Goal: Transaction & Acquisition: Subscribe to service/newsletter

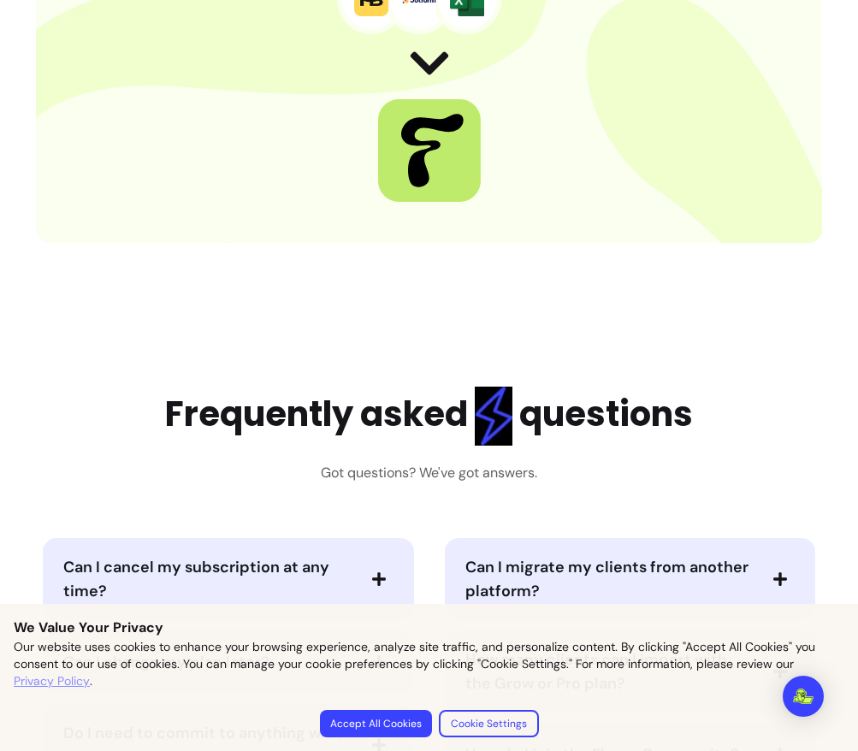
scroll to position [6528, 0]
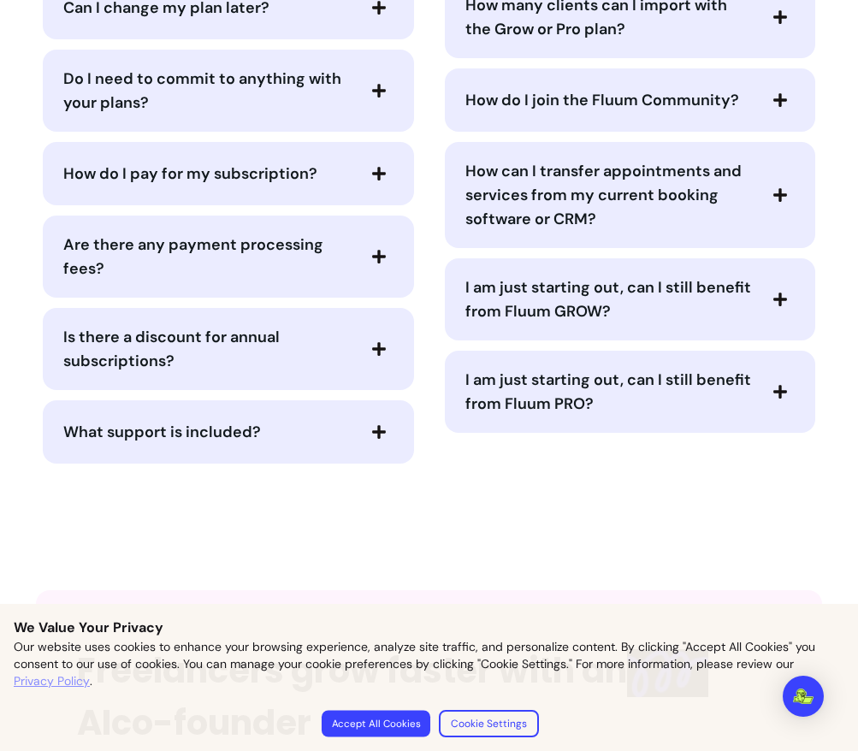
click at [372, 731] on button "Accept All Cookies" at bounding box center [375, 723] width 109 height 27
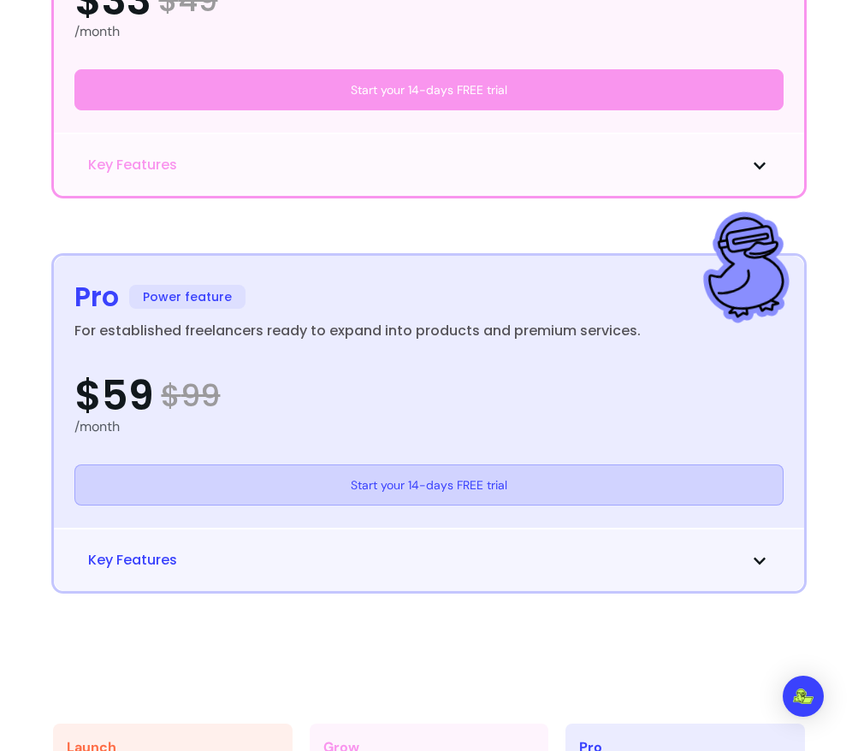
scroll to position [996, 0]
click at [440, 488] on link "Start your 14-days FREE trial" at bounding box center [428, 485] width 709 height 41
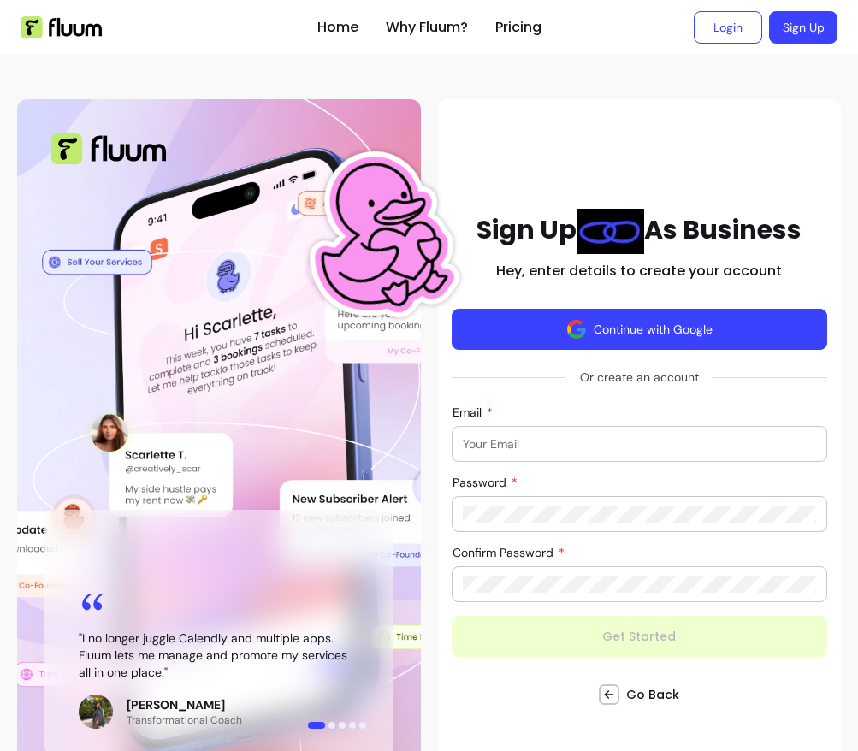
click at [649, 332] on button "Continue with Google" at bounding box center [640, 329] width 377 height 41
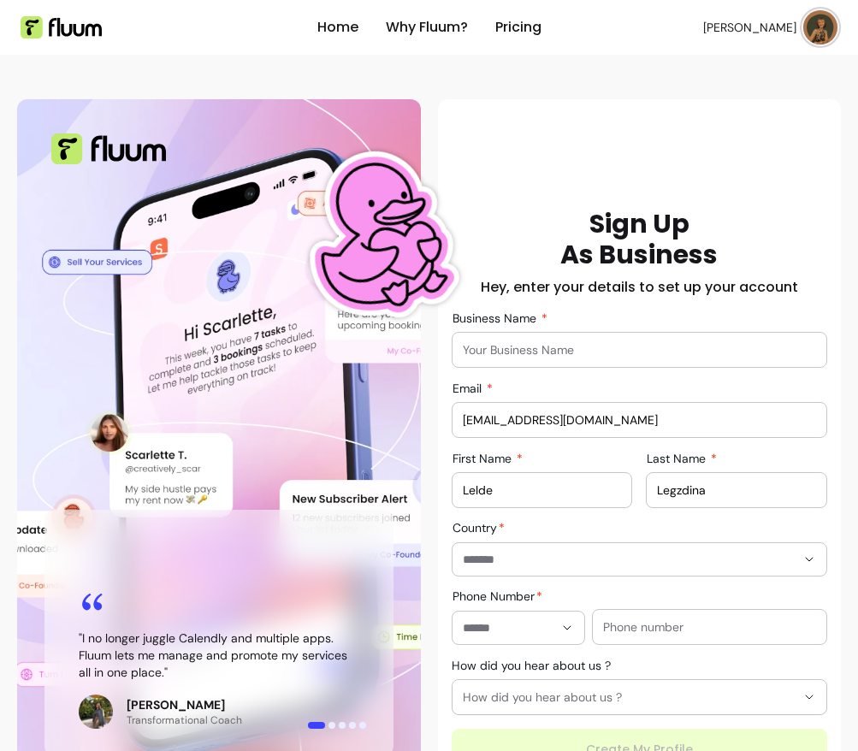
click at [579, 359] on div at bounding box center [640, 350] width 354 height 34
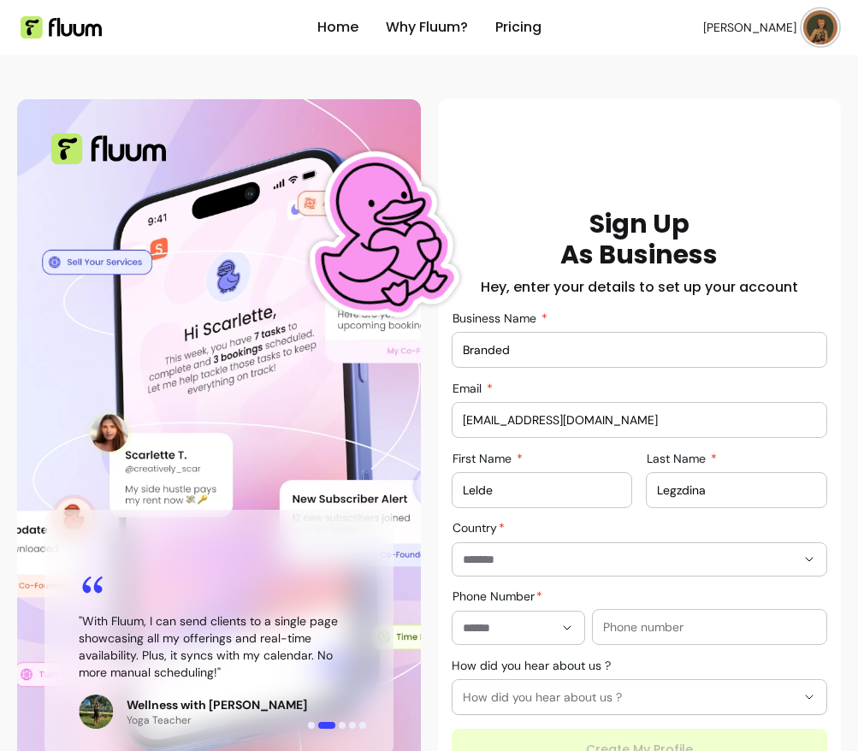
click at [463, 351] on input "Branded" at bounding box center [640, 349] width 354 height 17
click at [564, 352] on input "The Branded" at bounding box center [640, 349] width 354 height 17
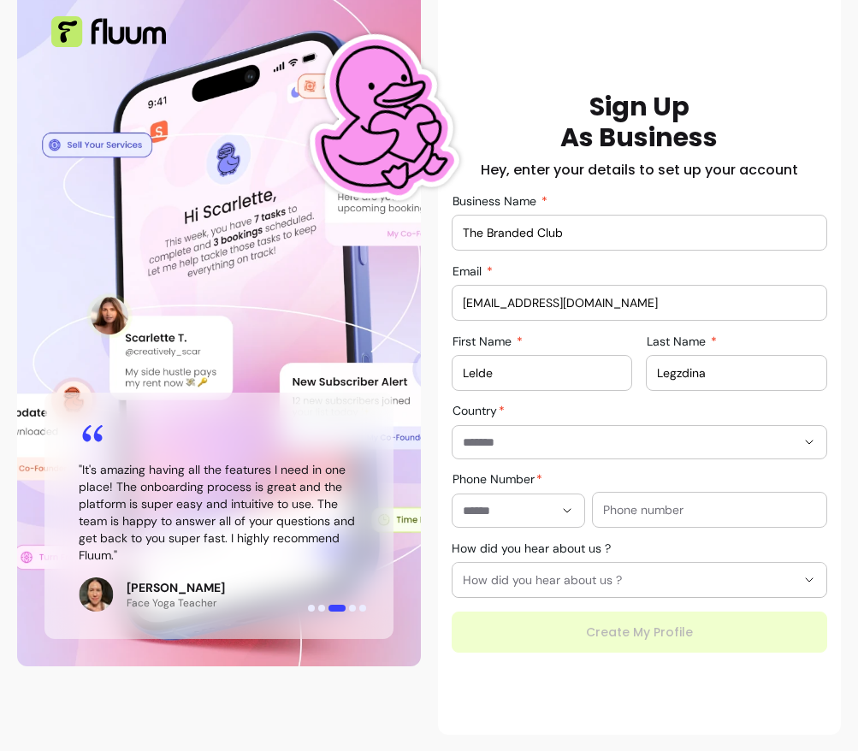
scroll to position [118, 0]
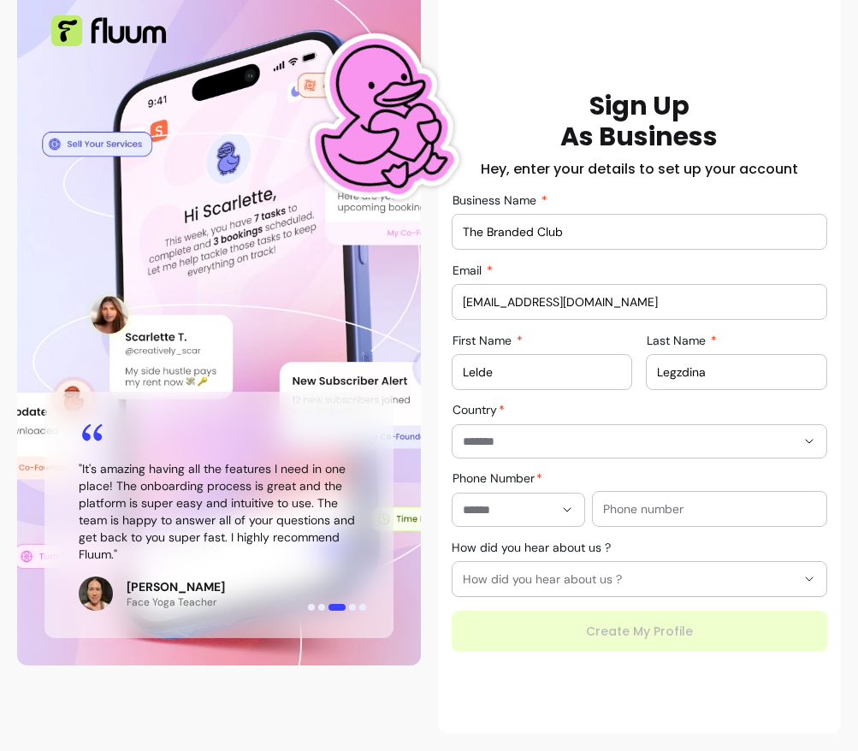
type input "The Branded Club"
click at [596, 436] on input "Country" at bounding box center [616, 441] width 306 height 17
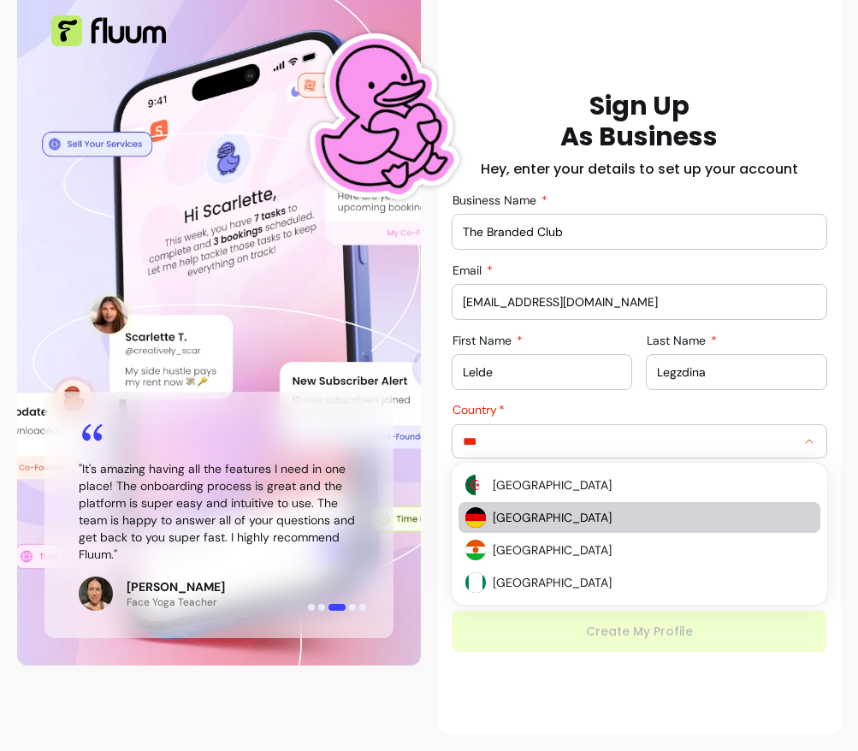
click at [518, 519] on span "Germany" at bounding box center [645, 517] width 305 height 17
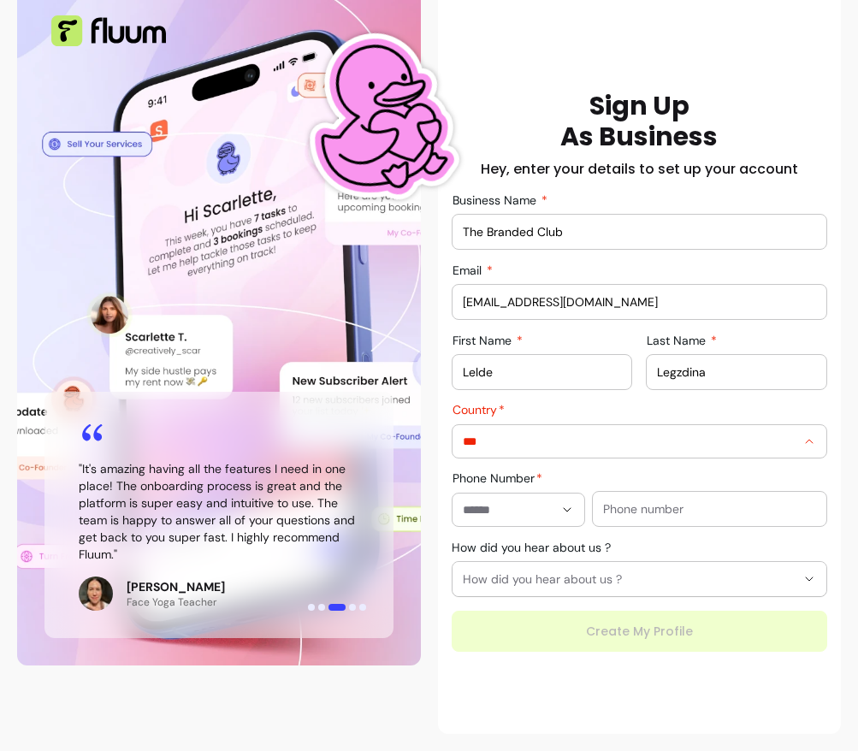
type input "*******"
type input "**********"
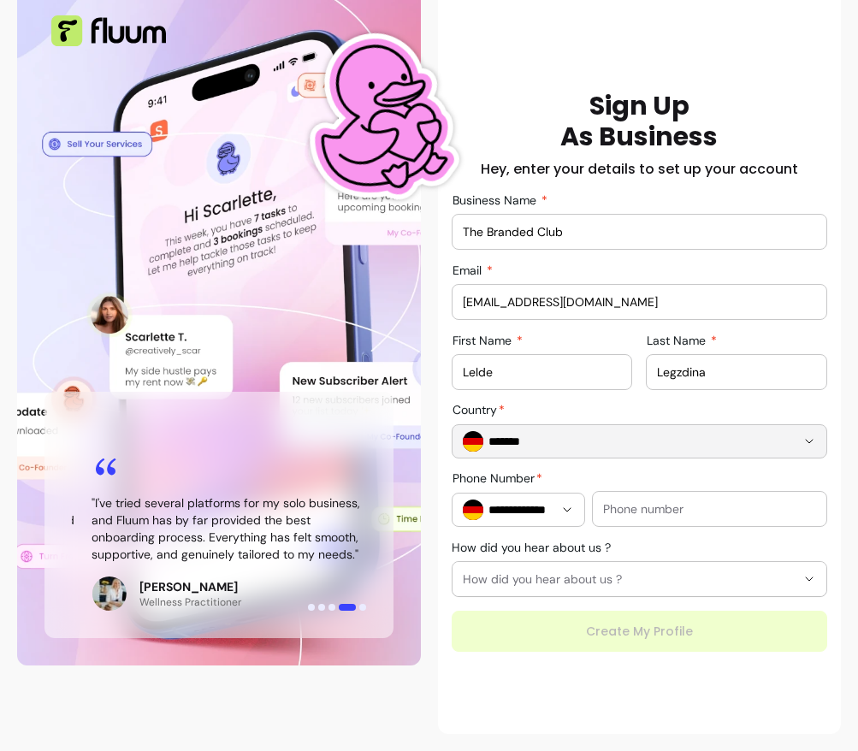
type input "*******"
click at [523, 506] on input "**********" at bounding box center [518, 509] width 70 height 17
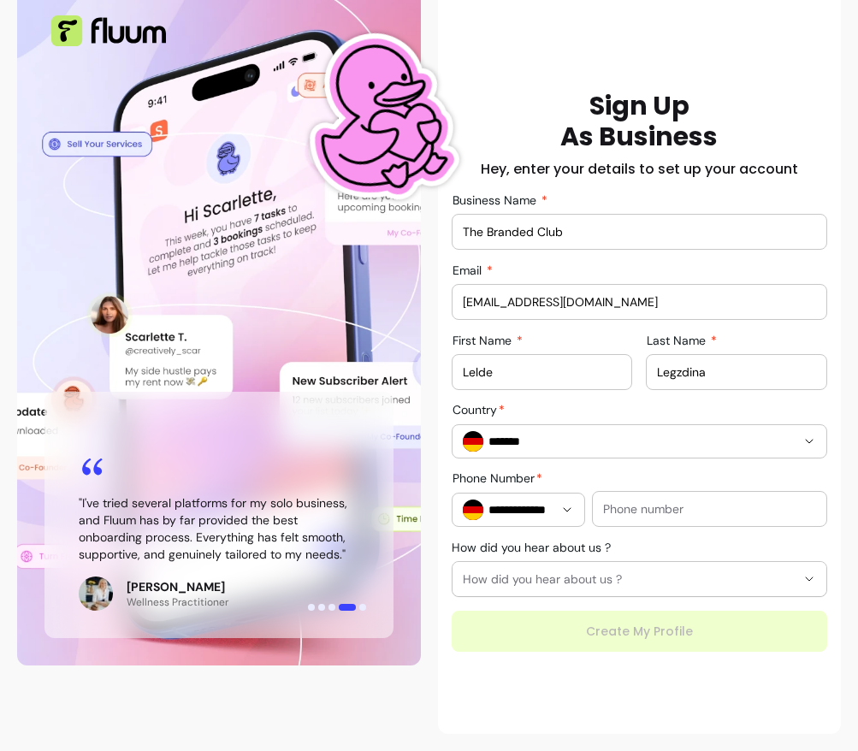
click at [655, 508] on input "text" at bounding box center [709, 509] width 213 height 17
type input "015257667375"
type input "**********"
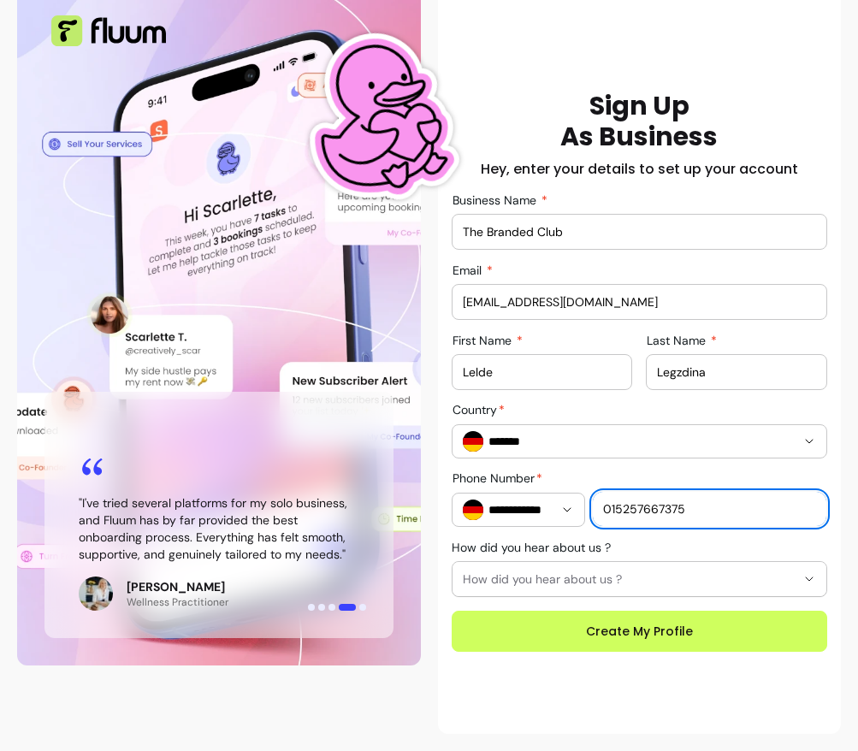
click at [548, 504] on input "**********" at bounding box center [518, 509] width 70 height 17
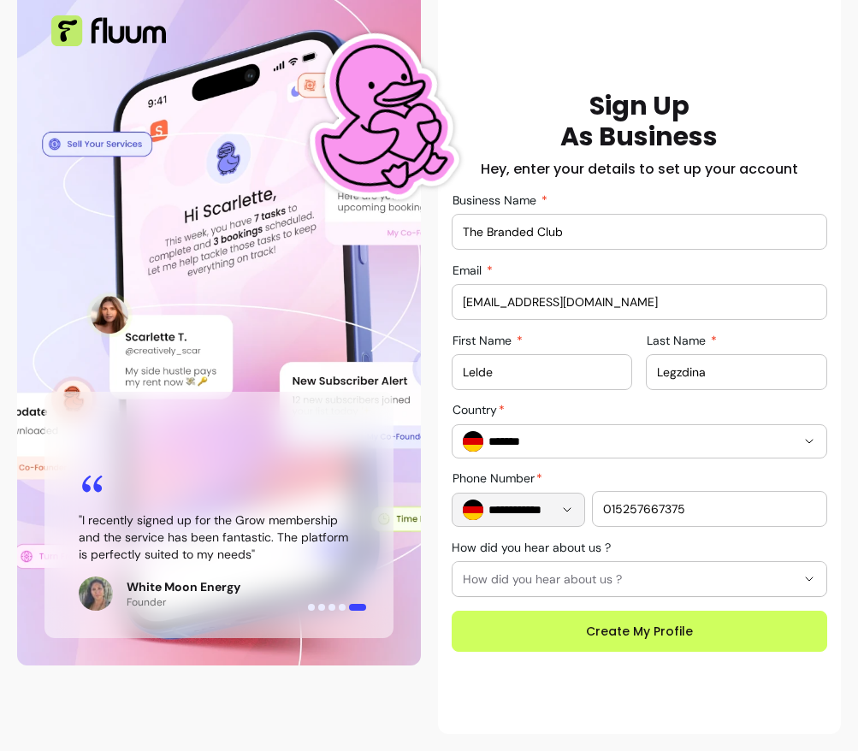
drag, startPoint x: 553, startPoint y: 511, endPoint x: 490, endPoint y: 513, distance: 62.5
click at [490, 513] on div "**********" at bounding box center [518, 510] width 111 height 33
click at [490, 513] on input "**********" at bounding box center [518, 509] width 70 height 17
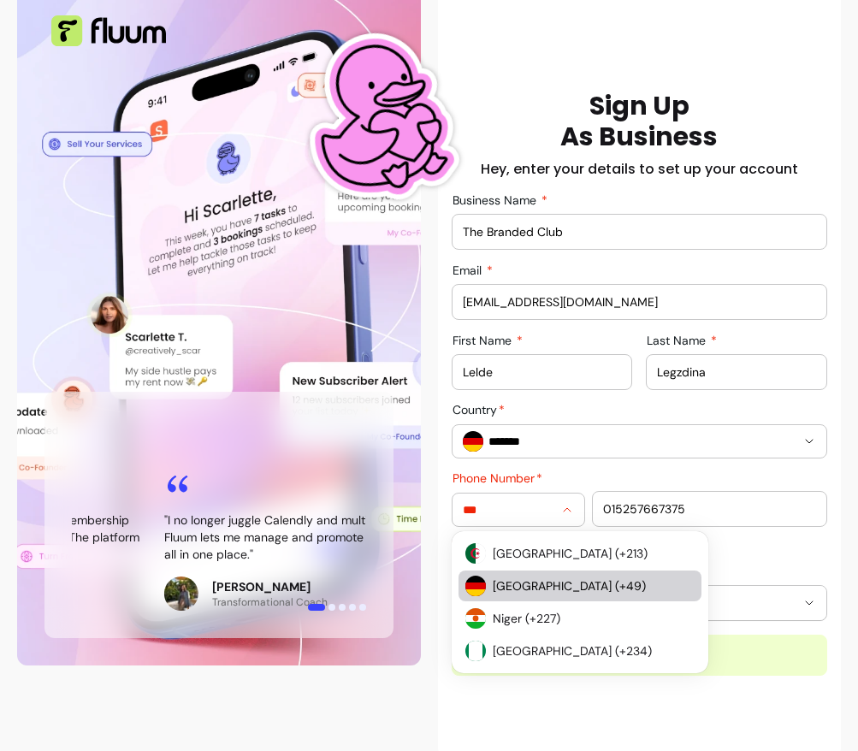
click at [545, 592] on span "Germany (+49)" at bounding box center [585, 586] width 185 height 17
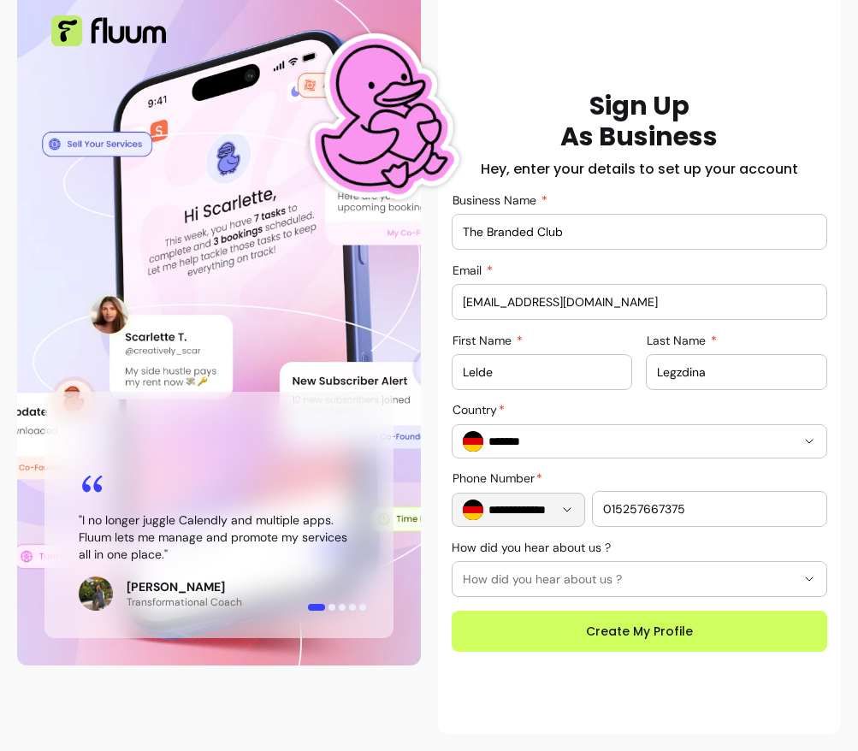
type input "**********"
click at [580, 583] on span "How did you hear about us ?" at bounding box center [630, 579] width 334 height 17
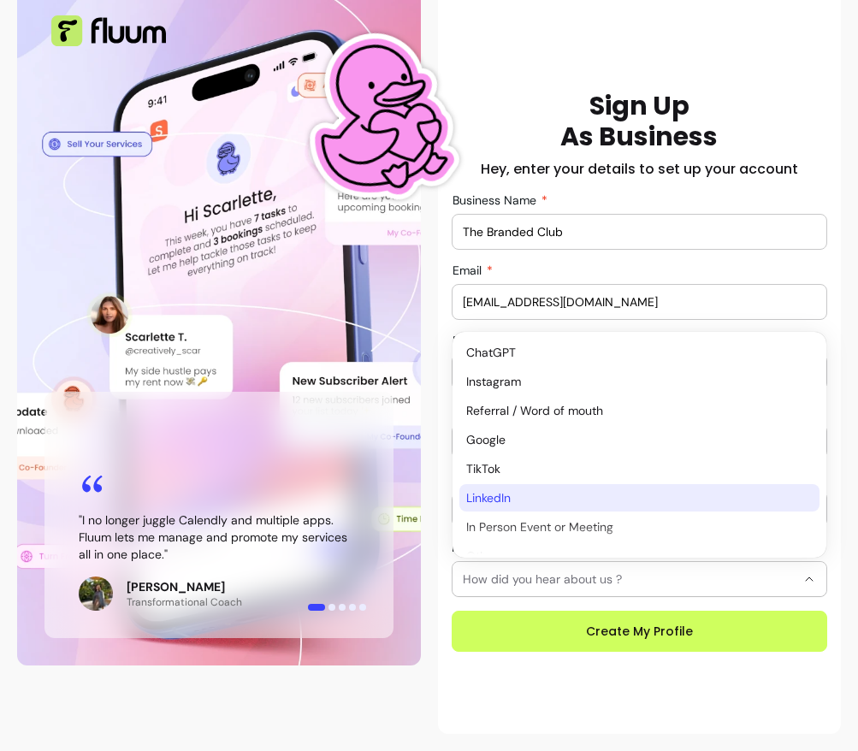
click at [536, 494] on span "LinkedIn" at bounding box center [631, 497] width 330 height 17
select select "********"
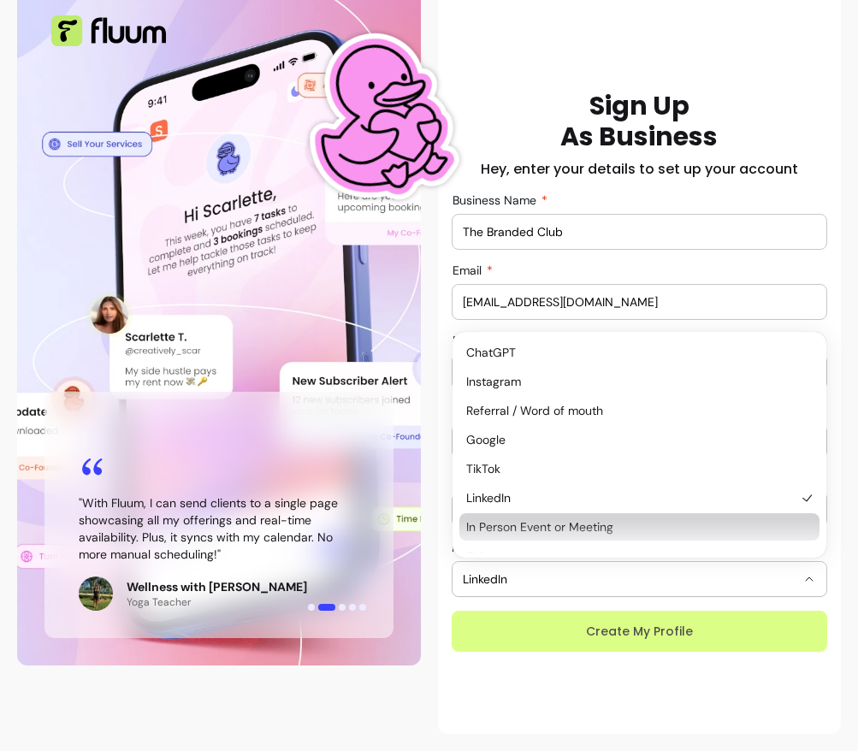
click at [630, 638] on button "Create My Profile" at bounding box center [640, 631] width 377 height 41
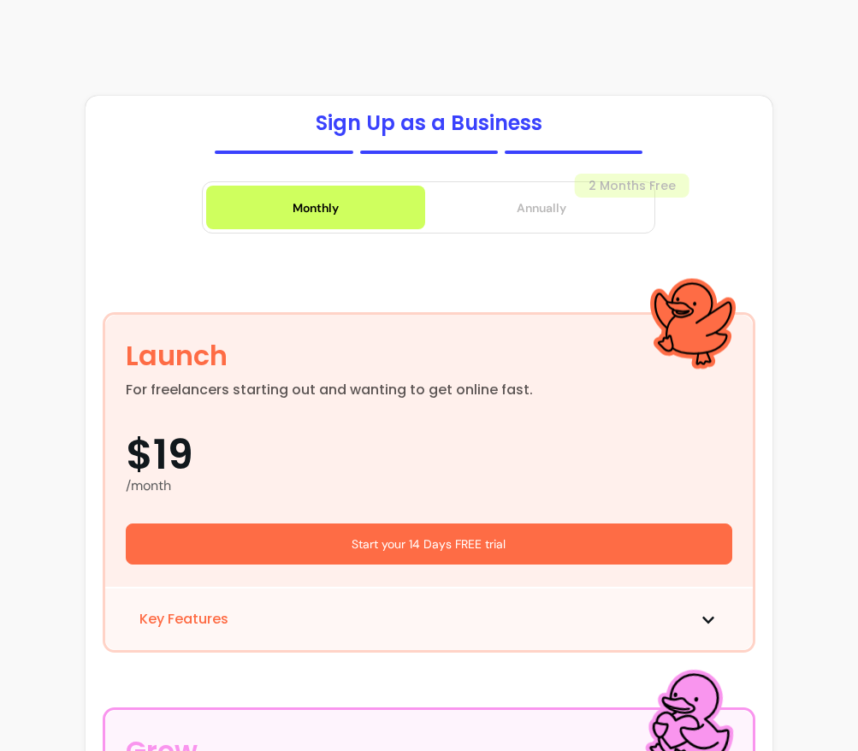
click at [554, 210] on span "Annually" at bounding box center [542, 207] width 50 height 17
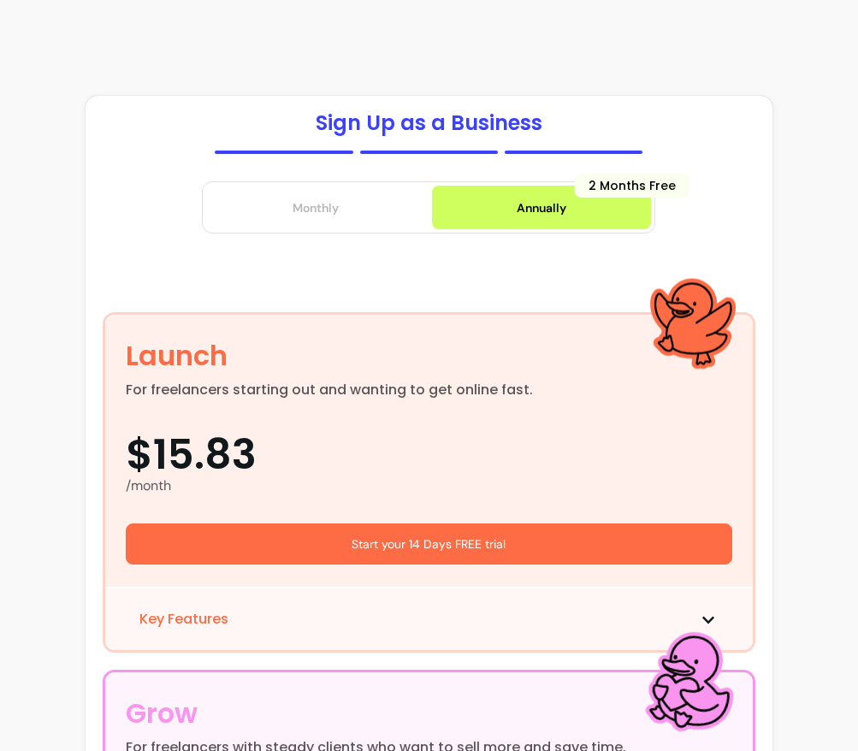
click at [380, 202] on button "Monthly" at bounding box center [315, 208] width 219 height 44
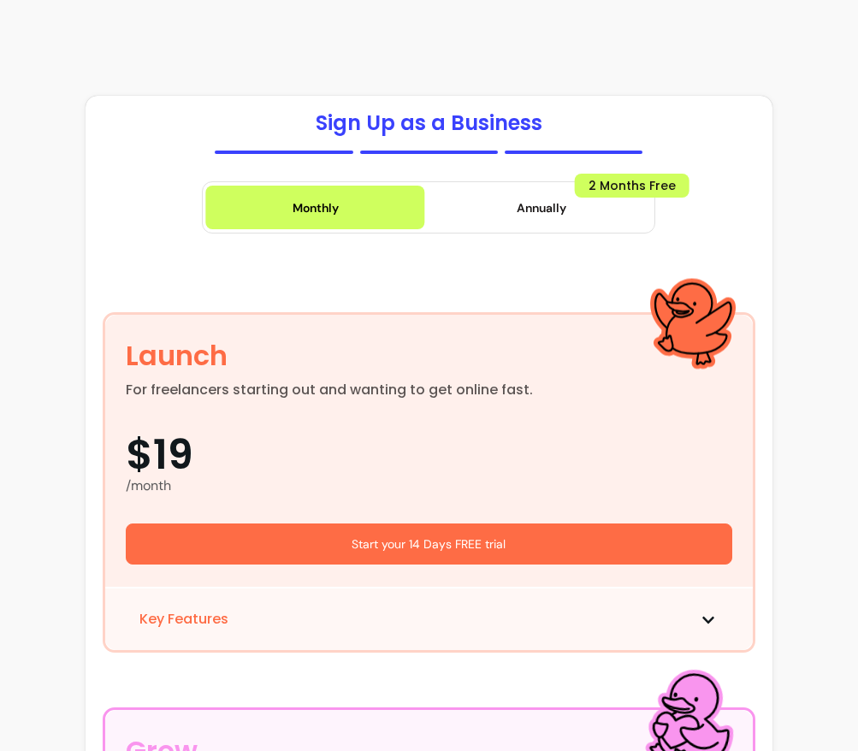
scroll to position [826, 0]
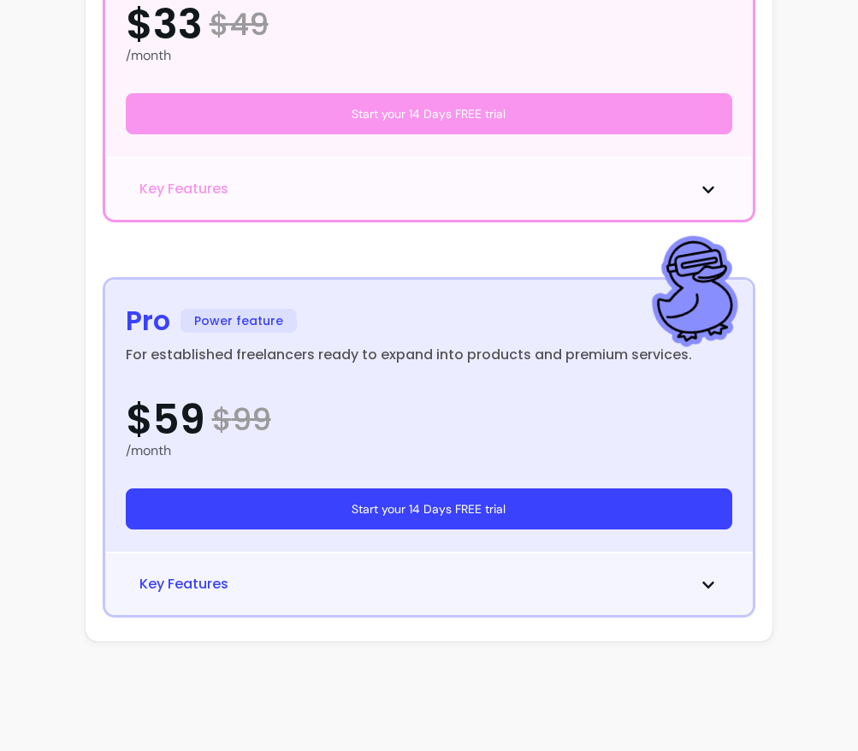
click at [407, 505] on button "Start your 14 Days FREE trial" at bounding box center [430, 509] width 608 height 41
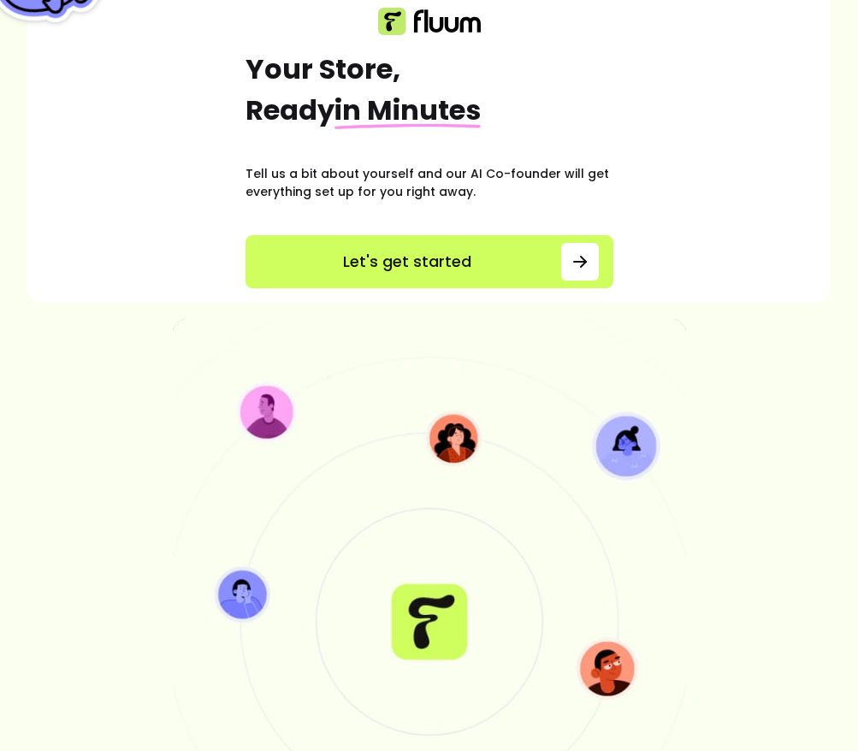
scroll to position [143, 0]
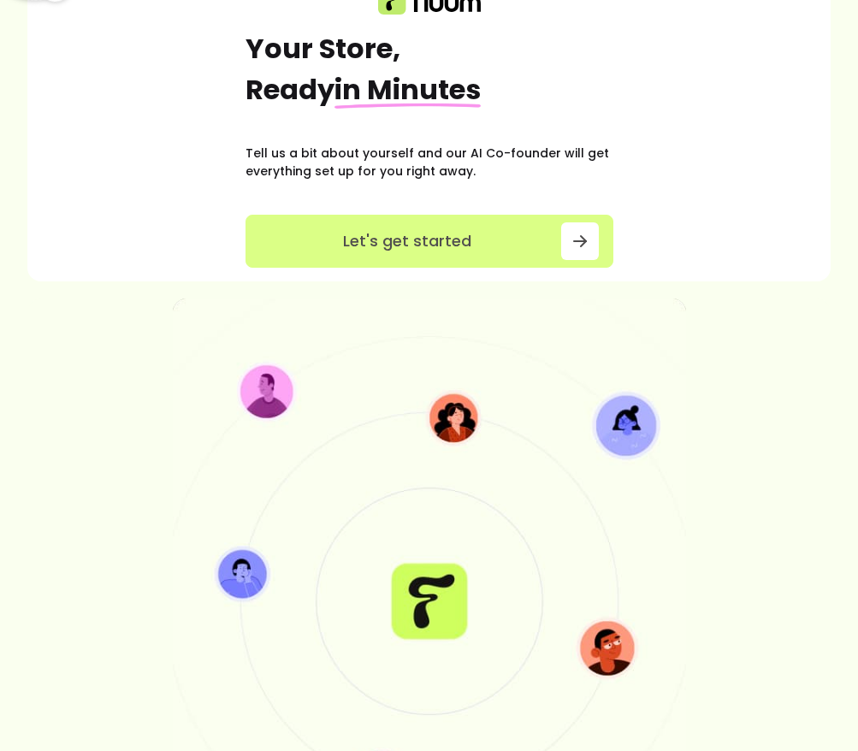
click at [468, 257] on button "Let's get started" at bounding box center [430, 241] width 368 height 53
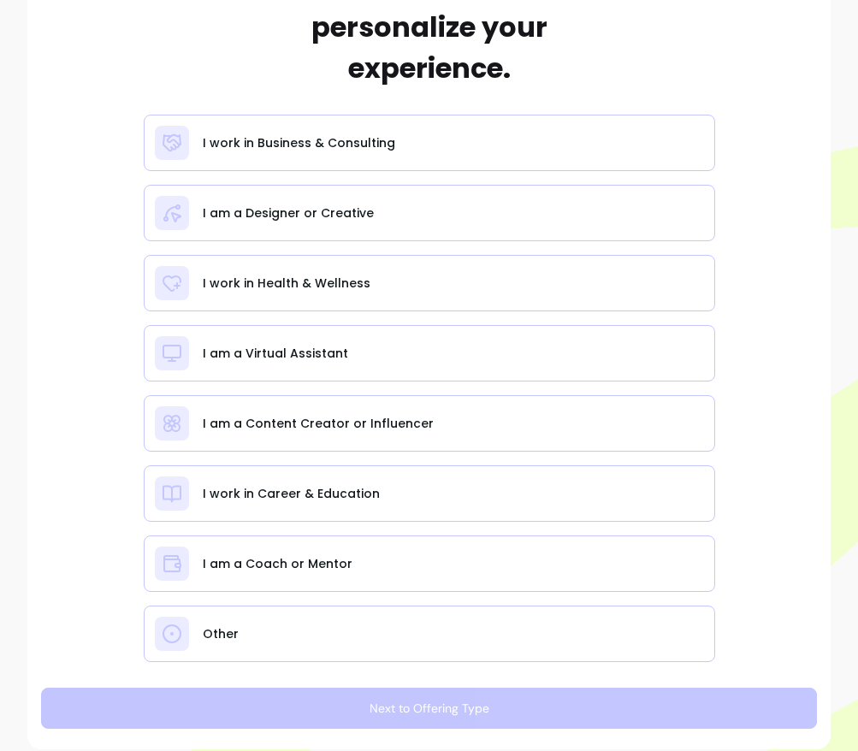
scroll to position [255, 0]
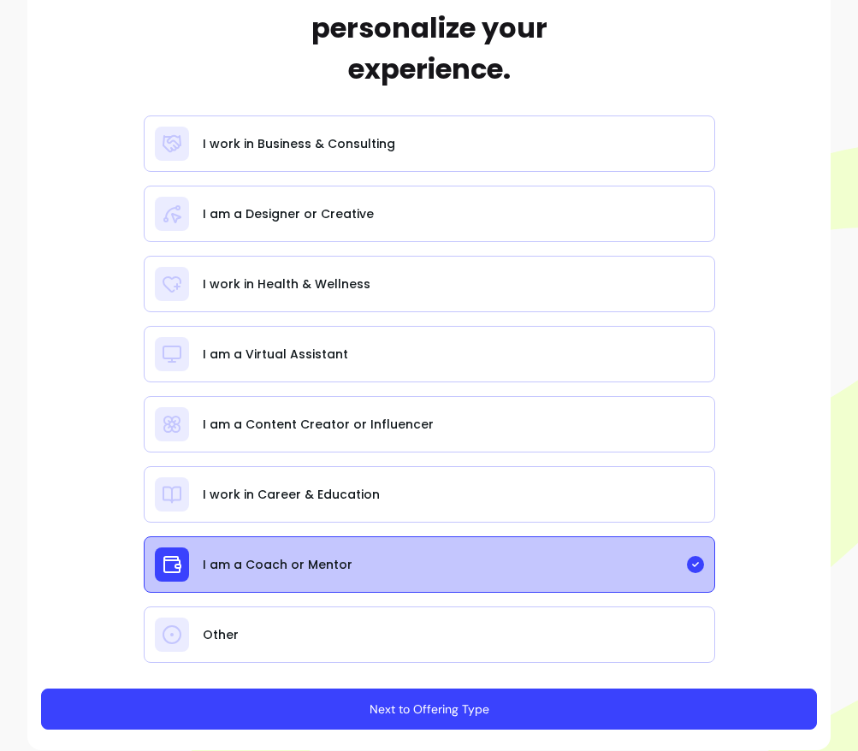
click at [448, 712] on button "Next to Offering Type" at bounding box center [429, 709] width 776 height 41
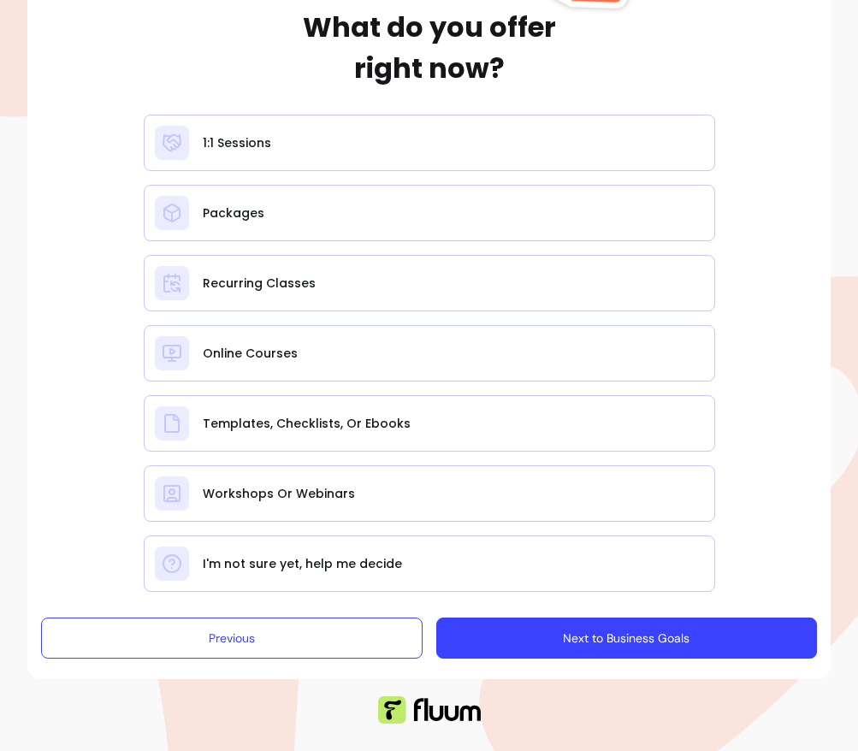
scroll to position [174, 0]
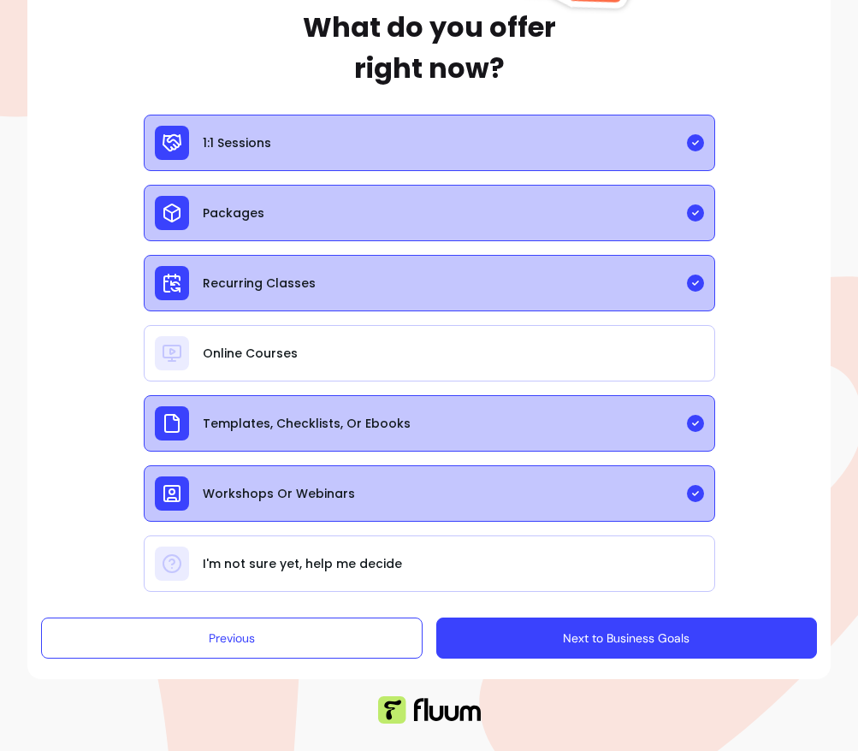
click at [543, 630] on button "Next to Business Goals" at bounding box center [627, 638] width 382 height 41
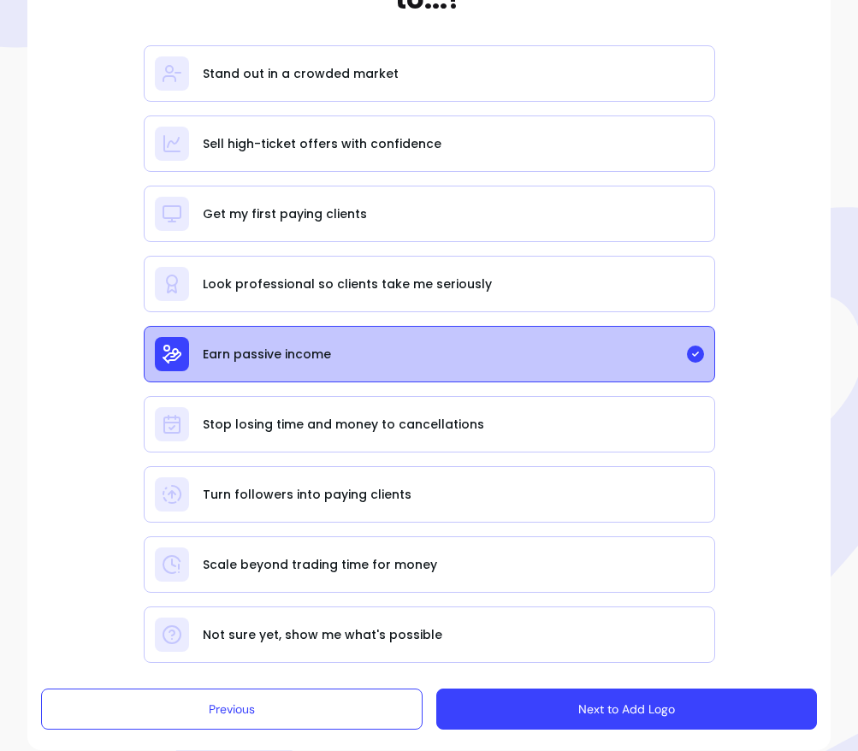
scroll to position [241, 0]
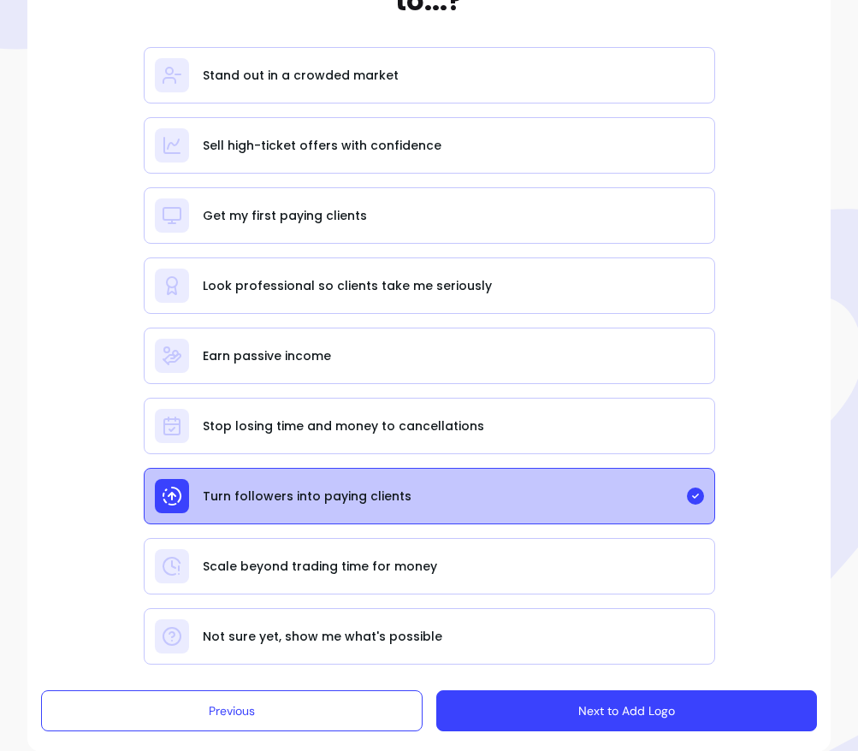
click at [556, 703] on button "Next to Add Logo" at bounding box center [627, 711] width 382 height 41
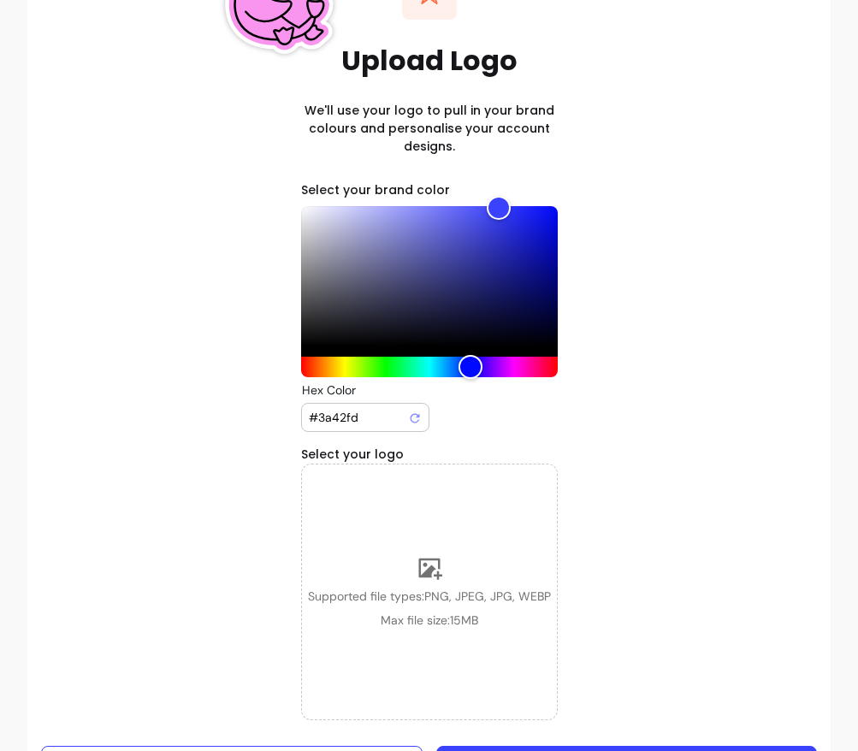
scroll to position [137, 0]
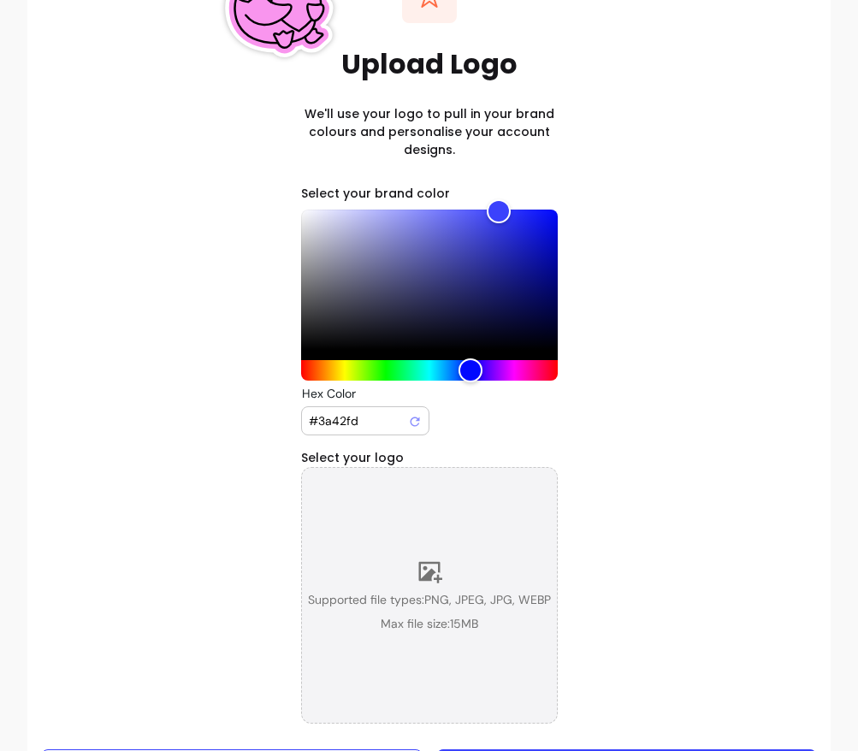
click at [468, 557] on div "Supported file types: PNG, JPEG, JPG, WEBP Max file size: 15 MB" at bounding box center [429, 595] width 257 height 257
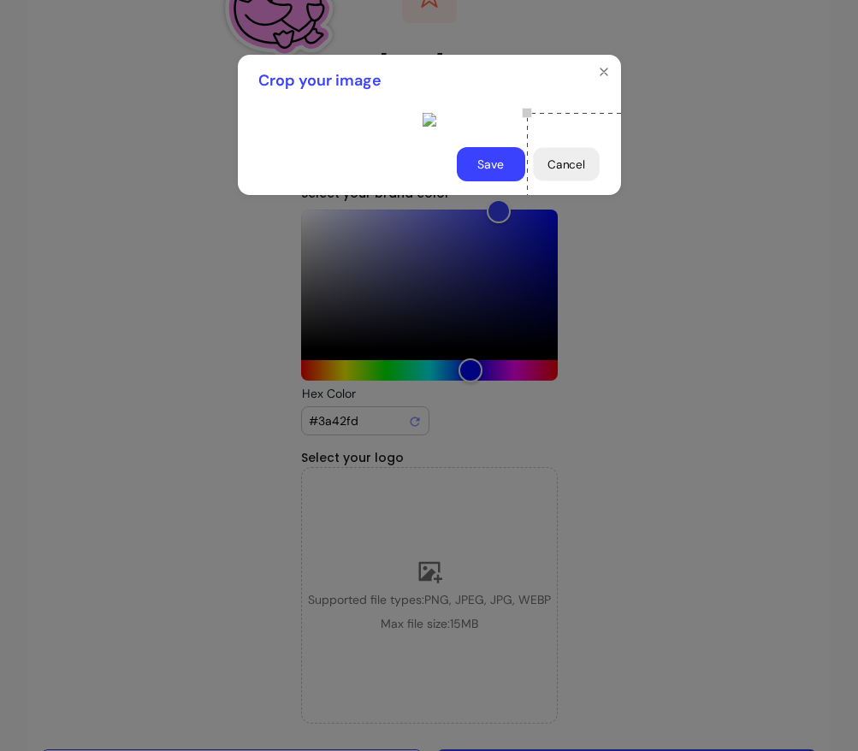
click at [569, 181] on button "Cancel" at bounding box center [566, 164] width 67 height 33
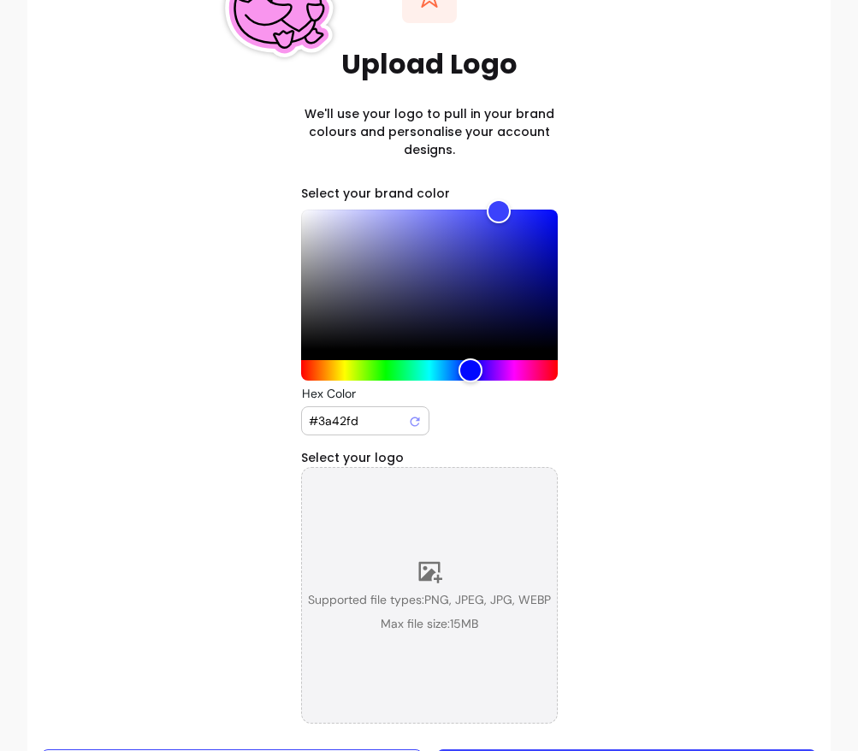
click at [443, 568] on div "Supported file types: PNG, JPEG, JPG, WEBP Max file size: 15 MB" at bounding box center [429, 596] width 243 height 74
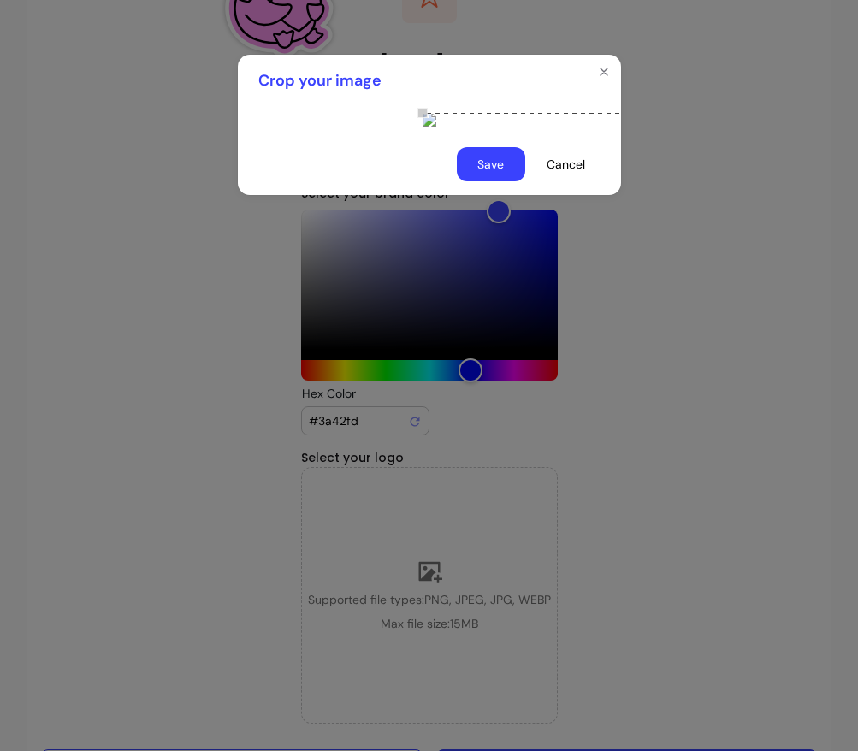
click at [489, 181] on button "Save" at bounding box center [491, 164] width 68 height 34
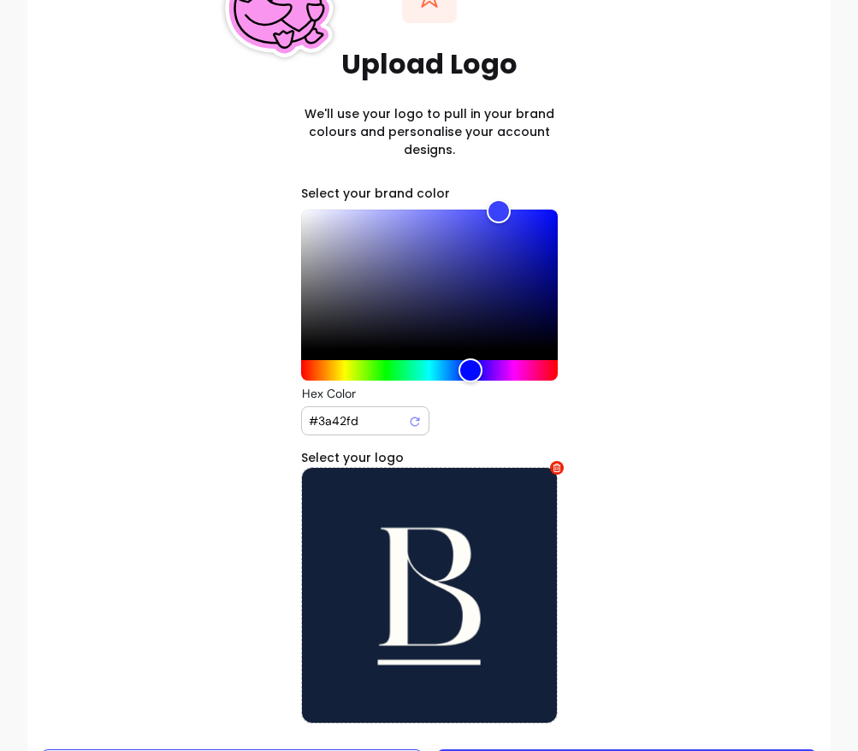
click at [353, 429] on div "#3a42fd" at bounding box center [365, 420] width 113 height 27
click at [341, 429] on div "#3a42fd" at bounding box center [365, 420] width 113 height 27
click at [335, 416] on input "#3a42fd" at bounding box center [358, 420] width 99 height 17
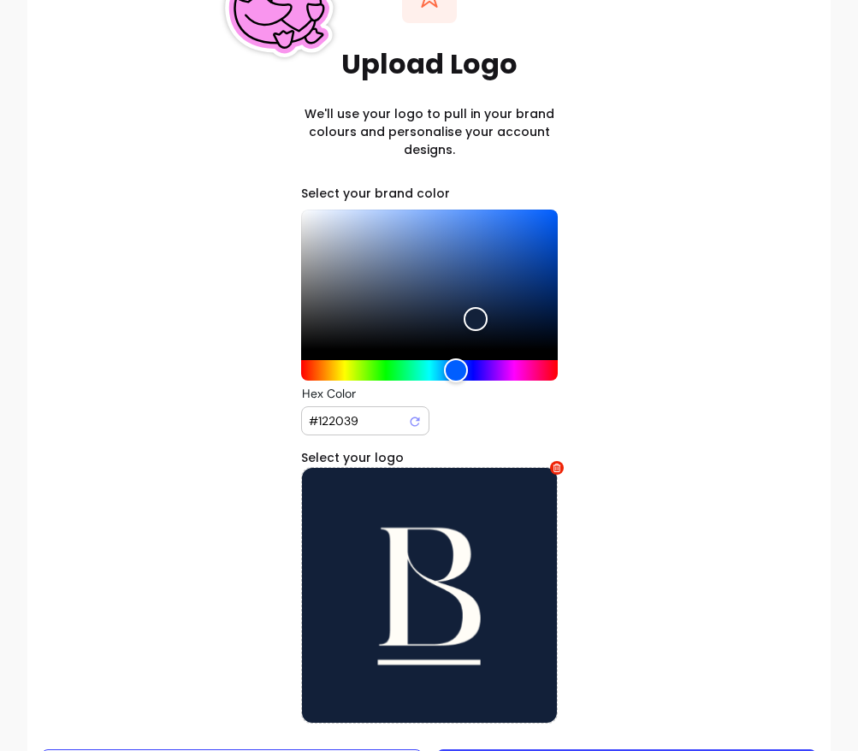
type input "#122039"
click at [612, 418] on div "Select your brand color Hex Color #122039 Select your logo" at bounding box center [429, 454] width 776 height 539
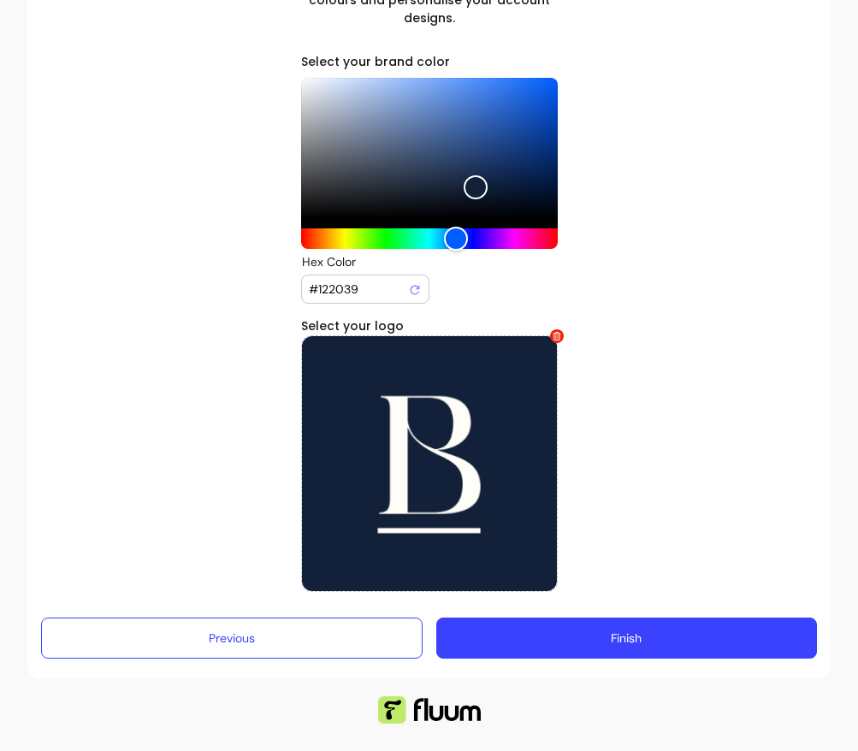
click at [637, 643] on button "Finish" at bounding box center [627, 638] width 382 height 41
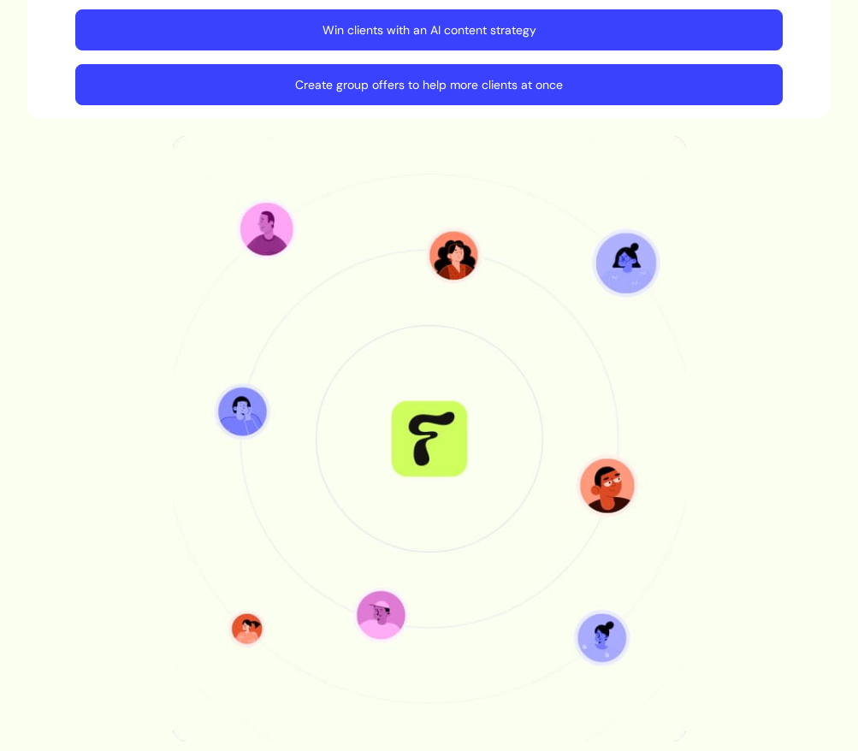
scroll to position [0, 0]
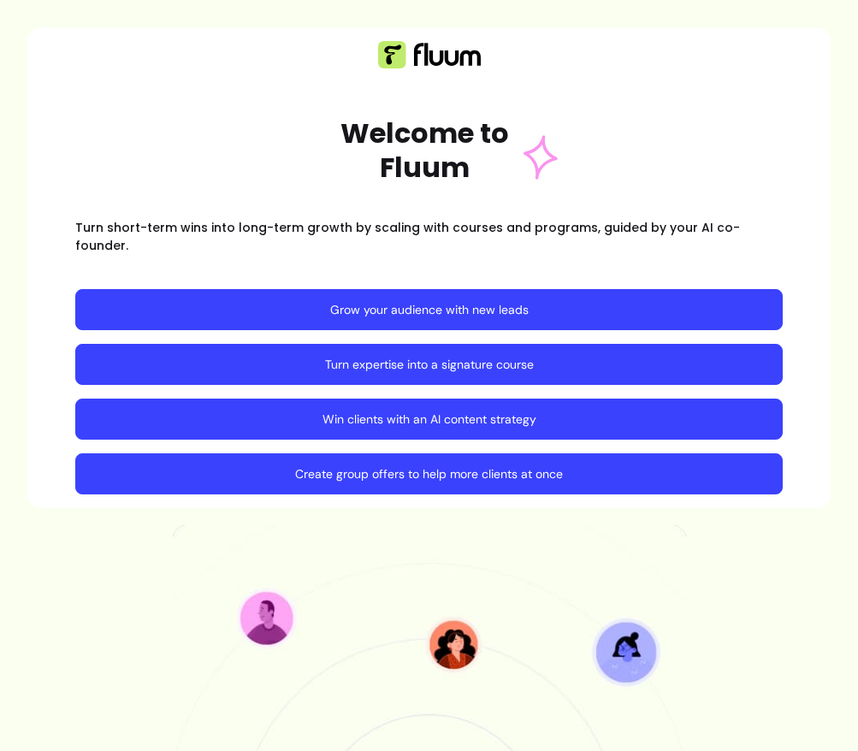
click at [474, 412] on link "Win clients with an AI content strategy" at bounding box center [429, 419] width 708 height 41
